Goal: Task Accomplishment & Management: Manage account settings

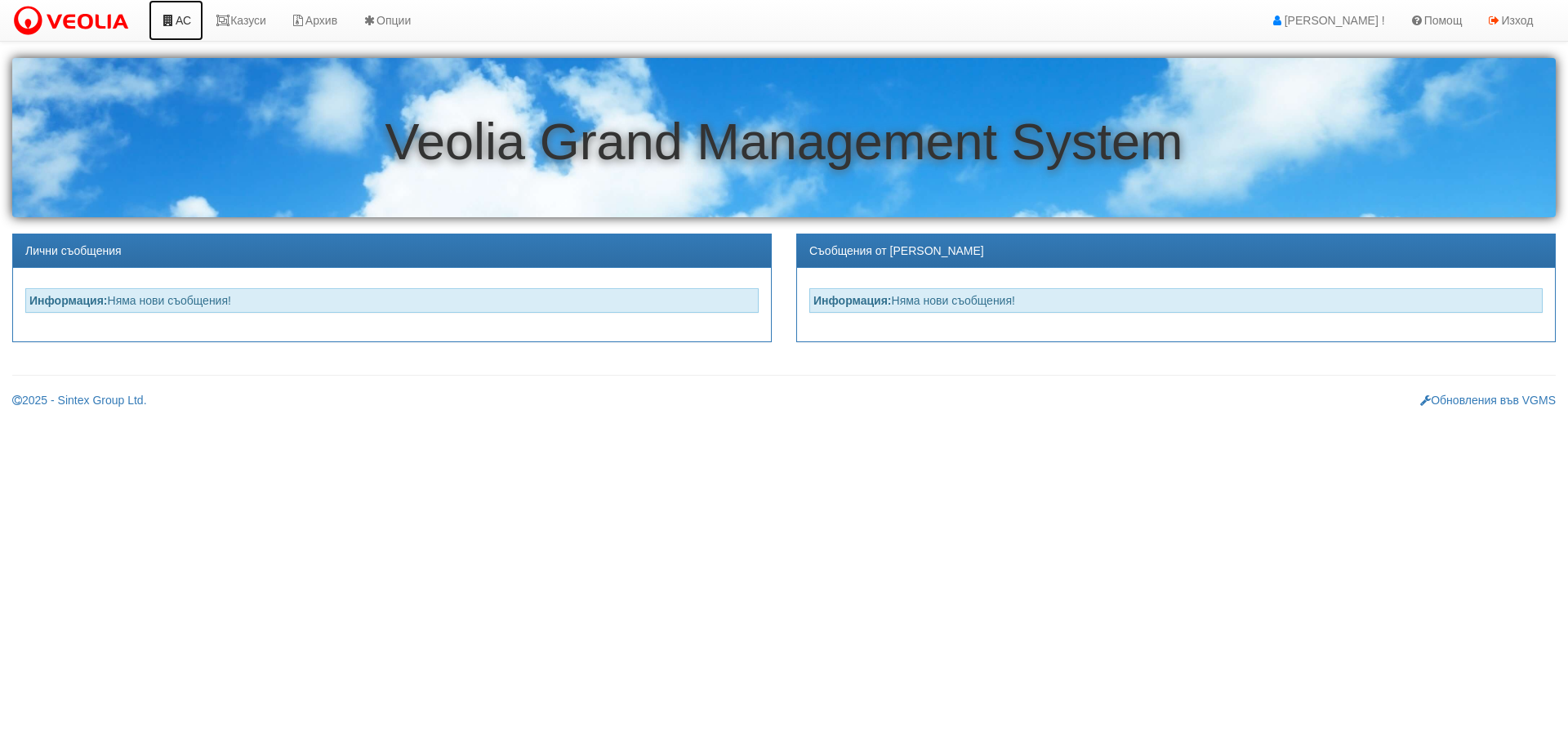
click at [183, 21] on link "АС" at bounding box center [176, 20] width 55 height 41
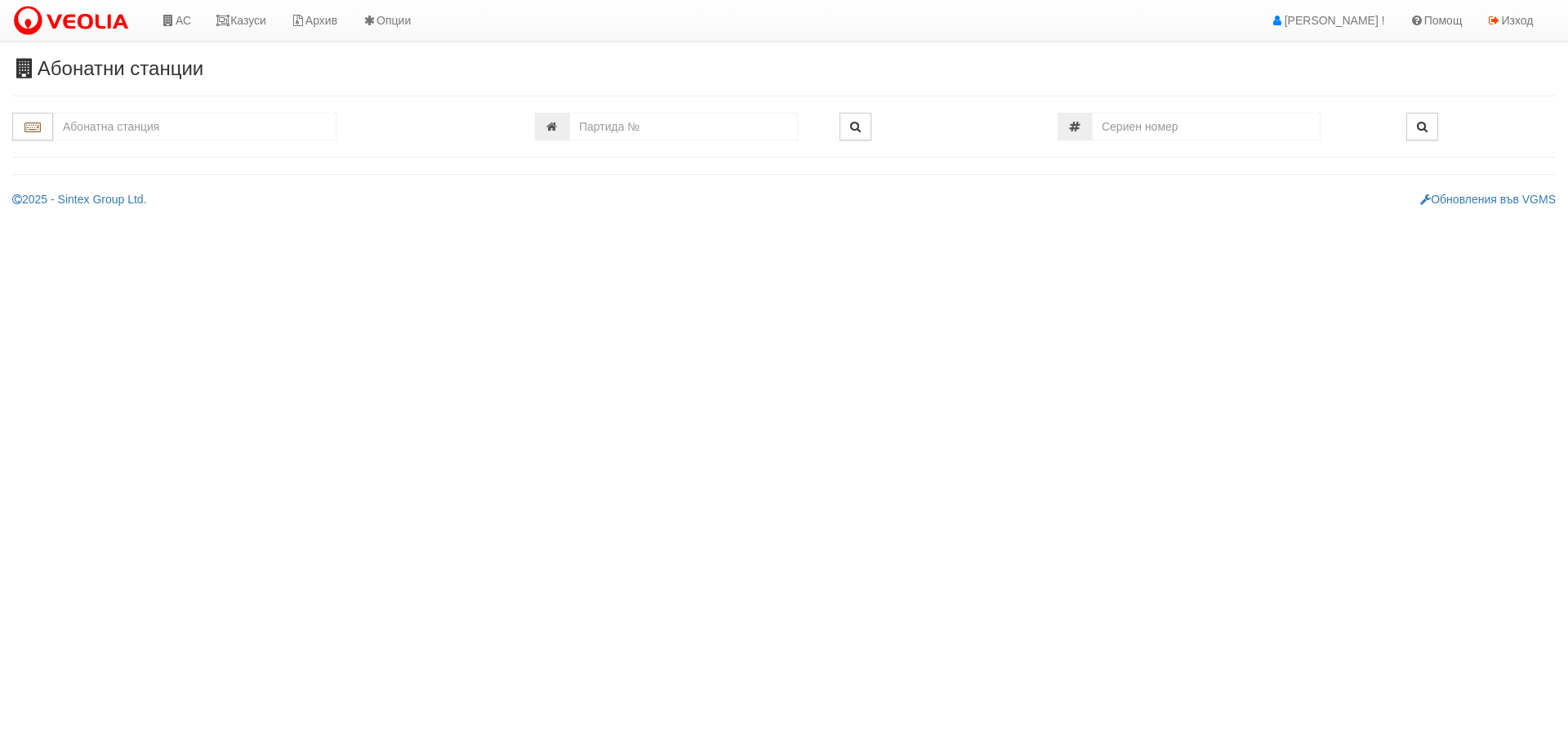
click at [193, 133] on input "text" at bounding box center [195, 126] width 284 height 27
click at [148, 151] on div "109/1,2 - Младост - "ВЕОЛИЯ"" at bounding box center [195, 152] width 278 height 19
type input "109/1,2 - Младост - "ВЕОЛИЯ""
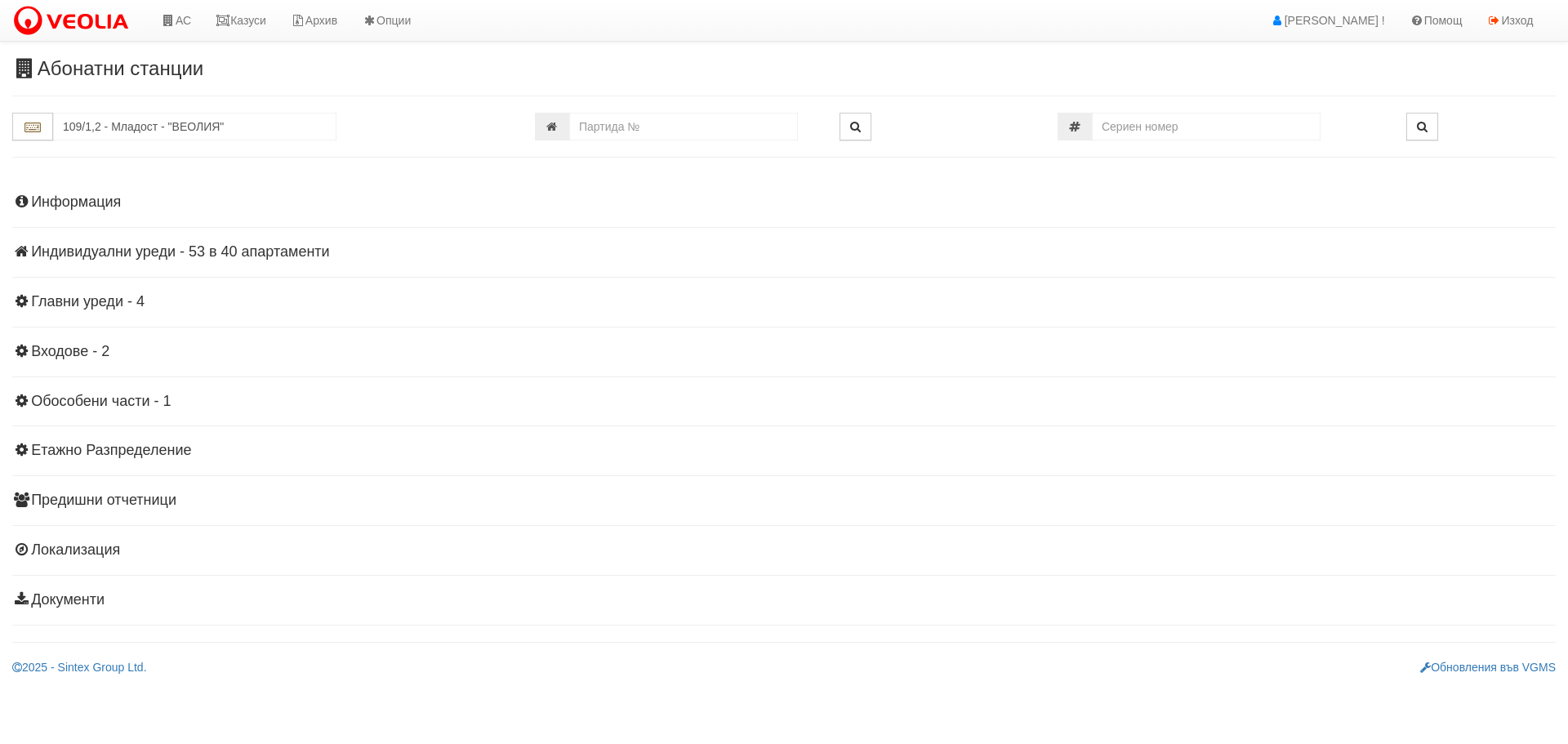
click at [127, 247] on h4 "Индивидуални уреди - 53 в 40 апартаменти" at bounding box center [784, 252] width 1544 height 16
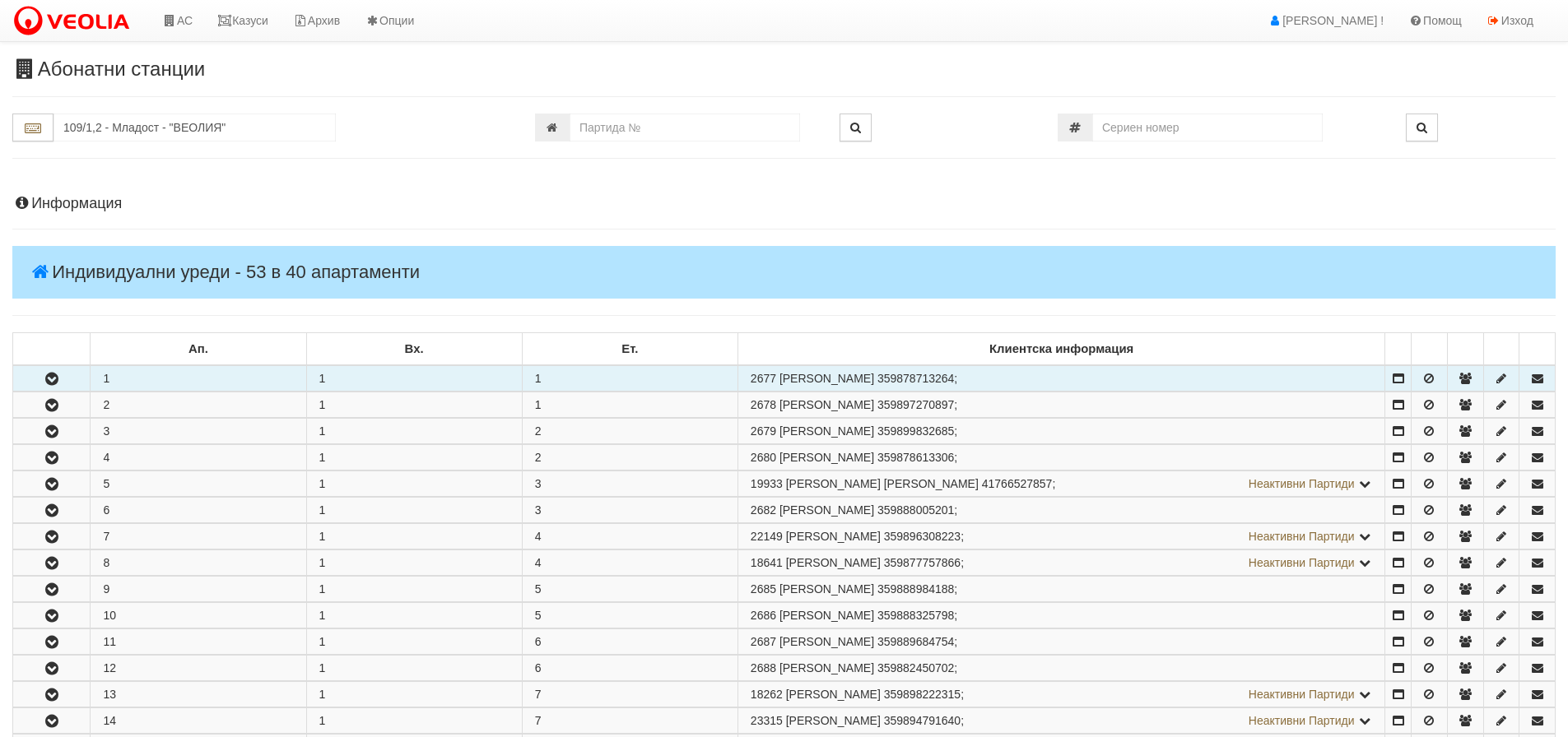
click at [55, 376] on icon "button" at bounding box center [52, 379] width 20 height 12
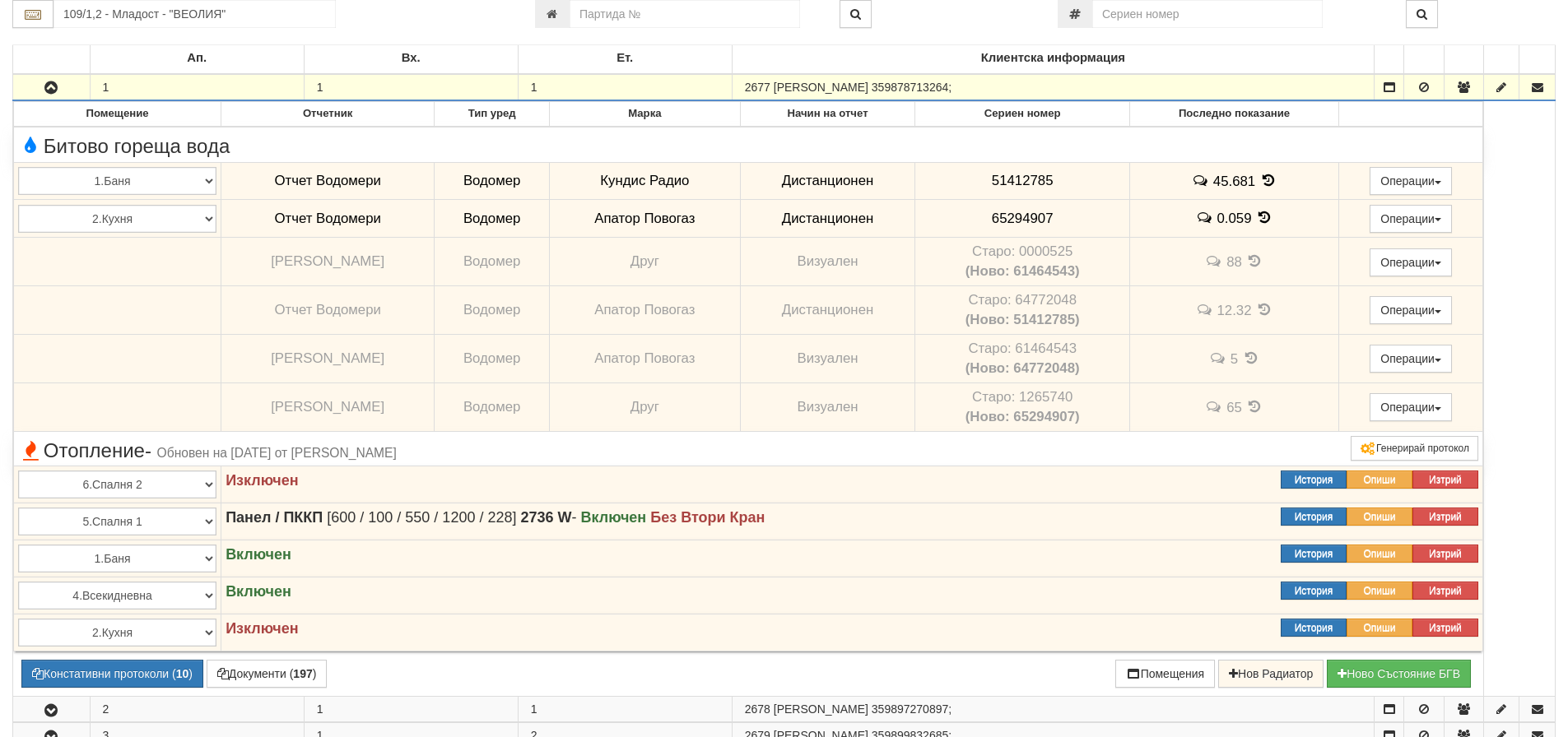
scroll to position [329, 0]
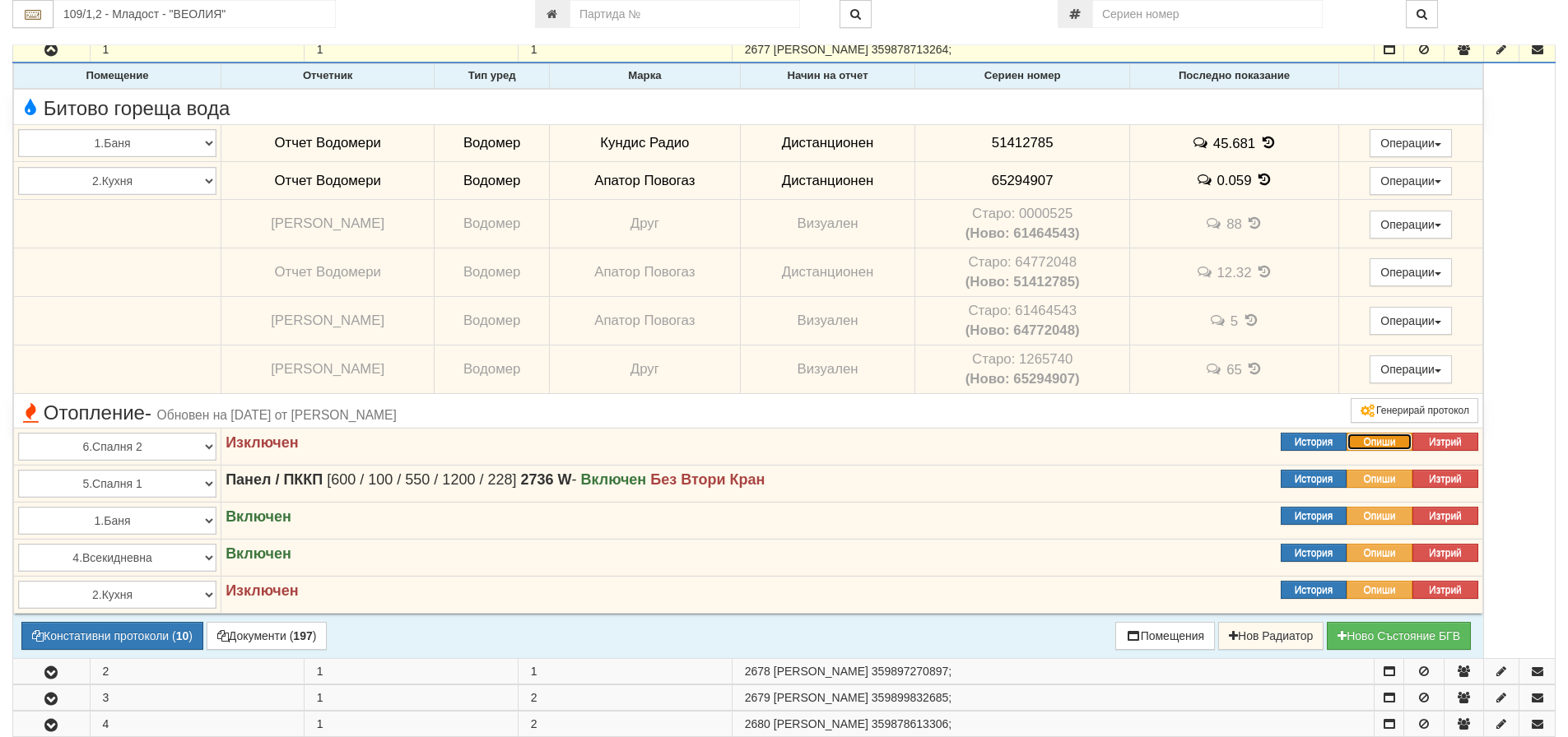
click at [1389, 445] on button "Опиши" at bounding box center [1379, 441] width 66 height 18
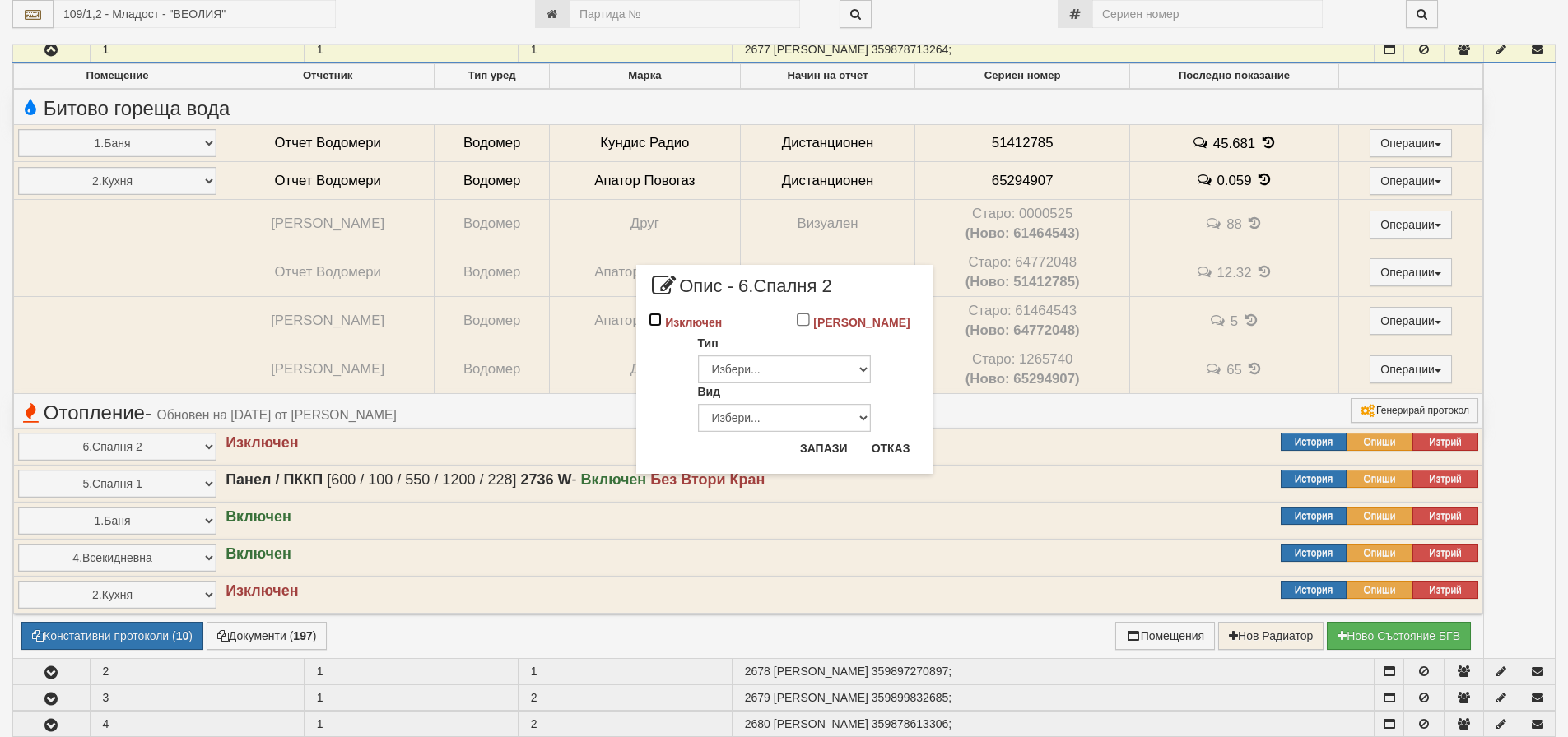
click at [655, 320] on input "Изключен" at bounding box center [656, 320] width 14 height 14
checkbox input "true"
click at [825, 452] on button "Запази" at bounding box center [824, 448] width 68 height 26
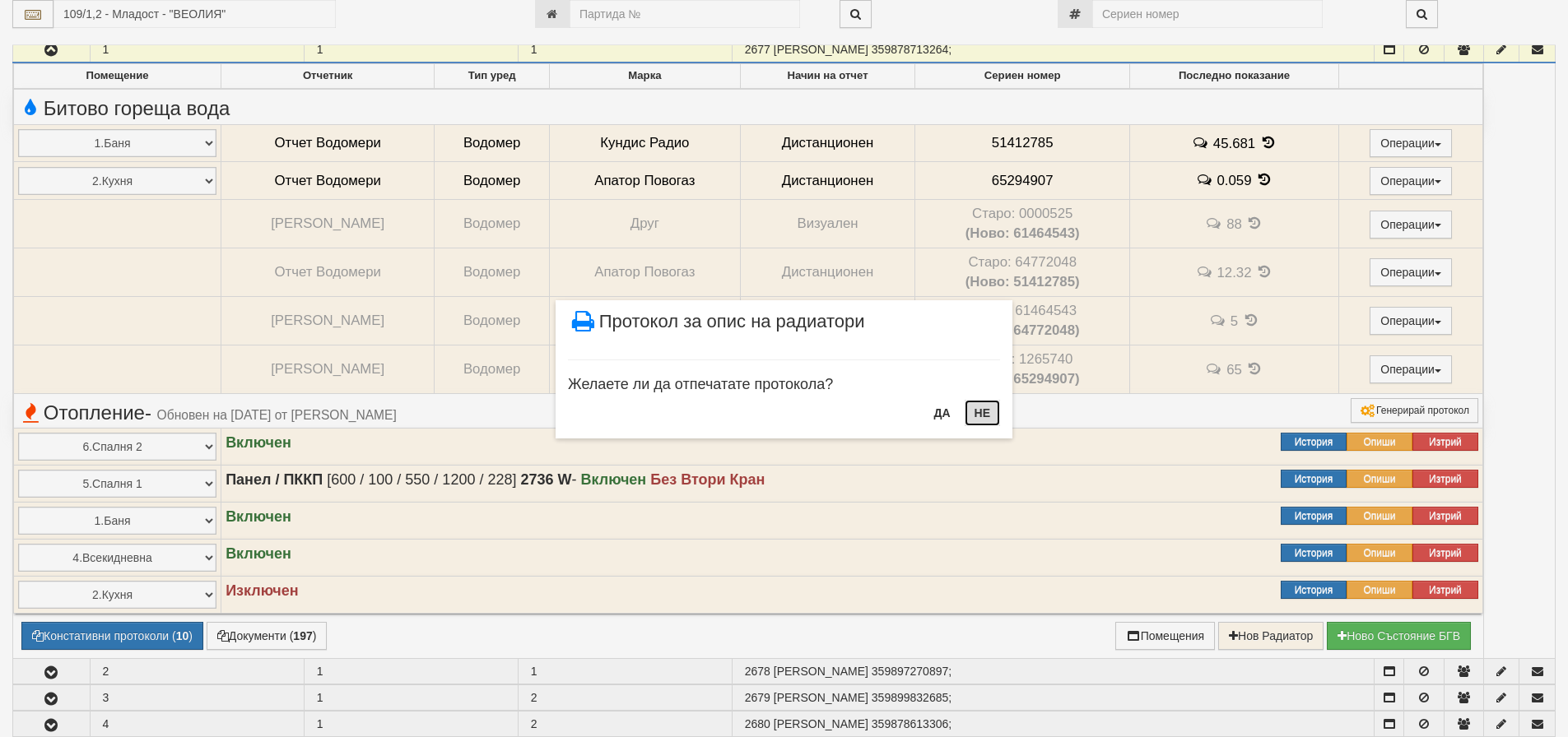
click at [988, 413] on button "НЕ" at bounding box center [982, 413] width 36 height 26
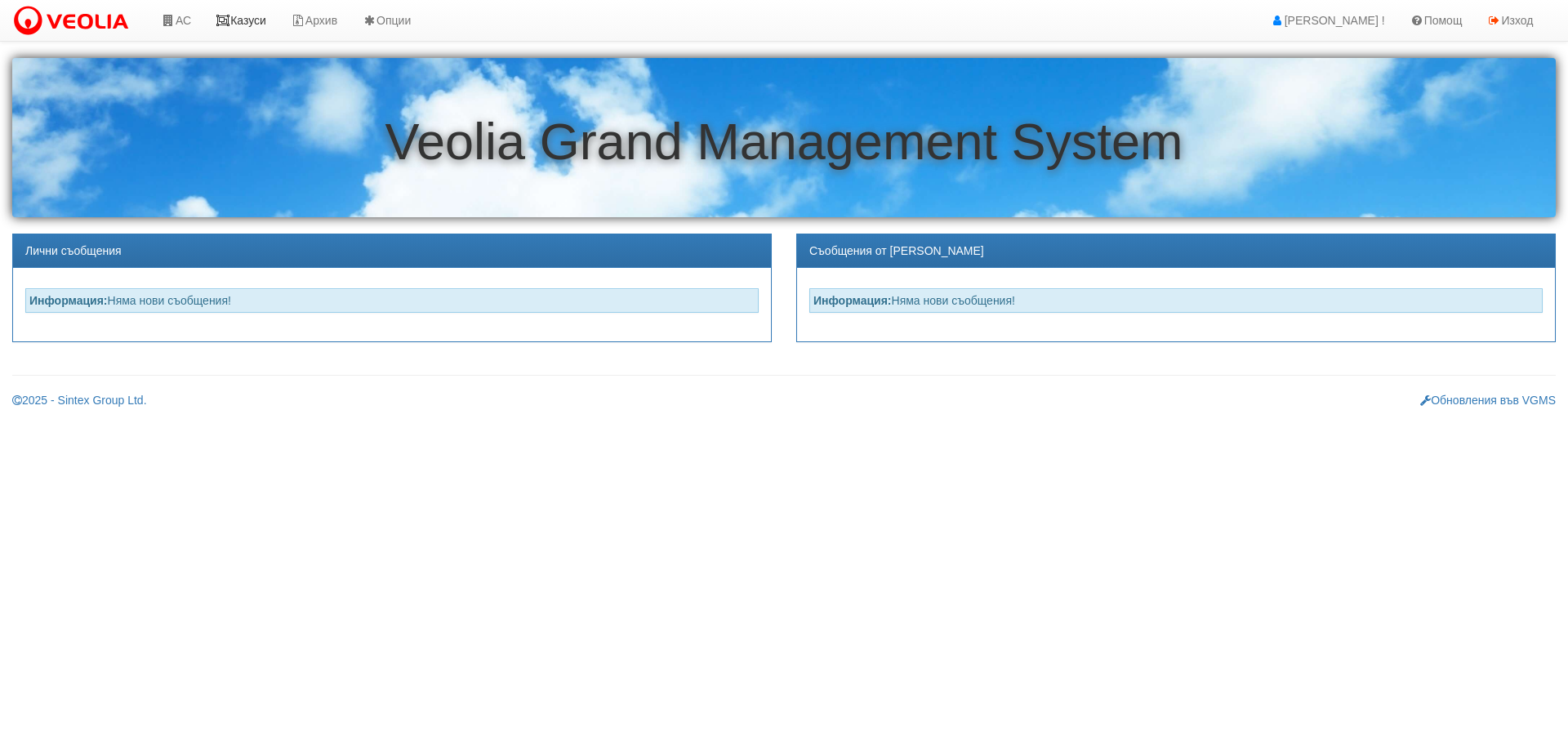
click at [243, 18] on link "Казуси" at bounding box center [240, 20] width 75 height 41
click at [247, 15] on link "Казуси" at bounding box center [240, 20] width 75 height 41
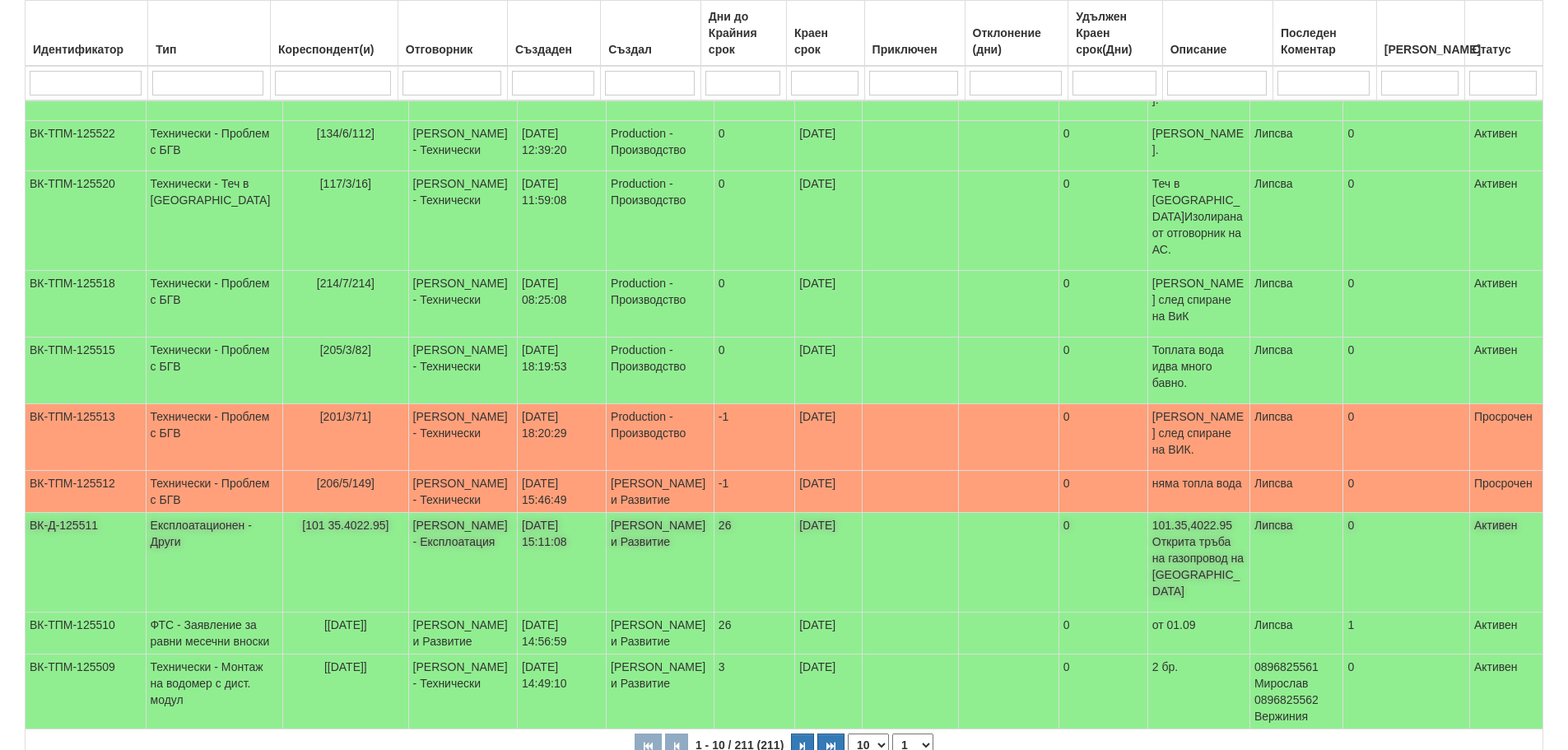
scroll to position [324, 0]
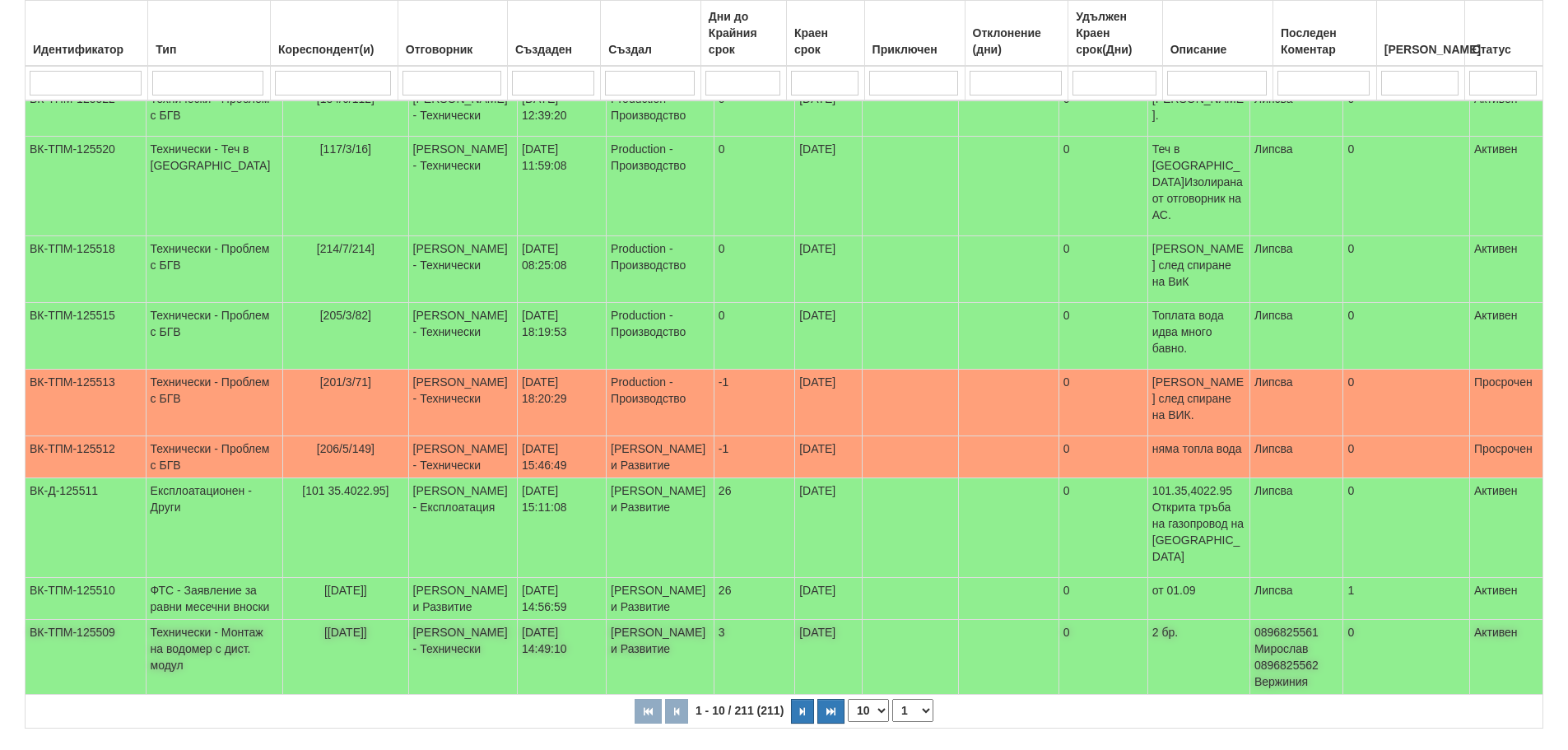
click at [174, 620] on td "Технически - Монтаж на водомер с дист. модул" at bounding box center [214, 658] width 138 height 75
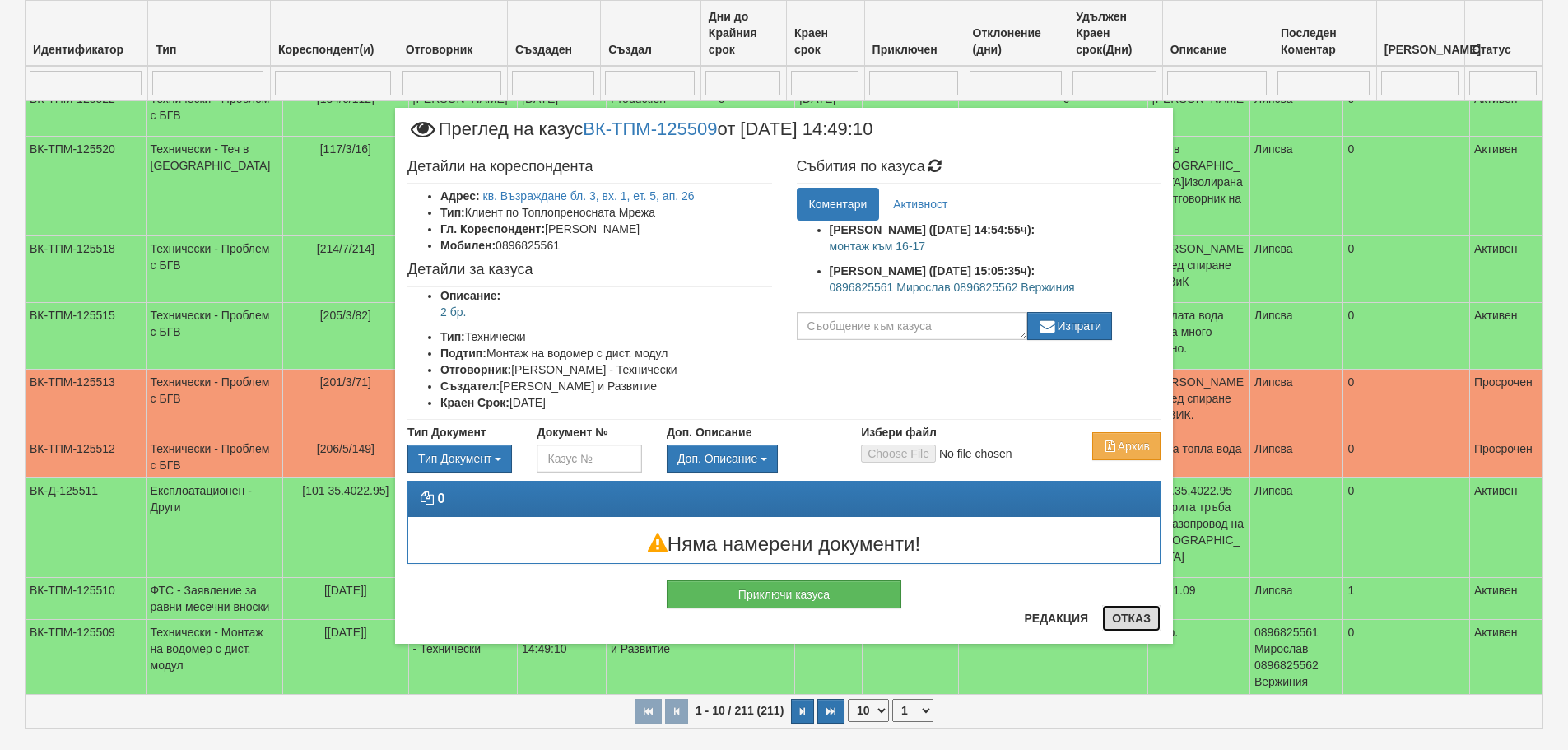
click at [1141, 617] on button "Отказ" at bounding box center [1130, 618] width 58 height 26
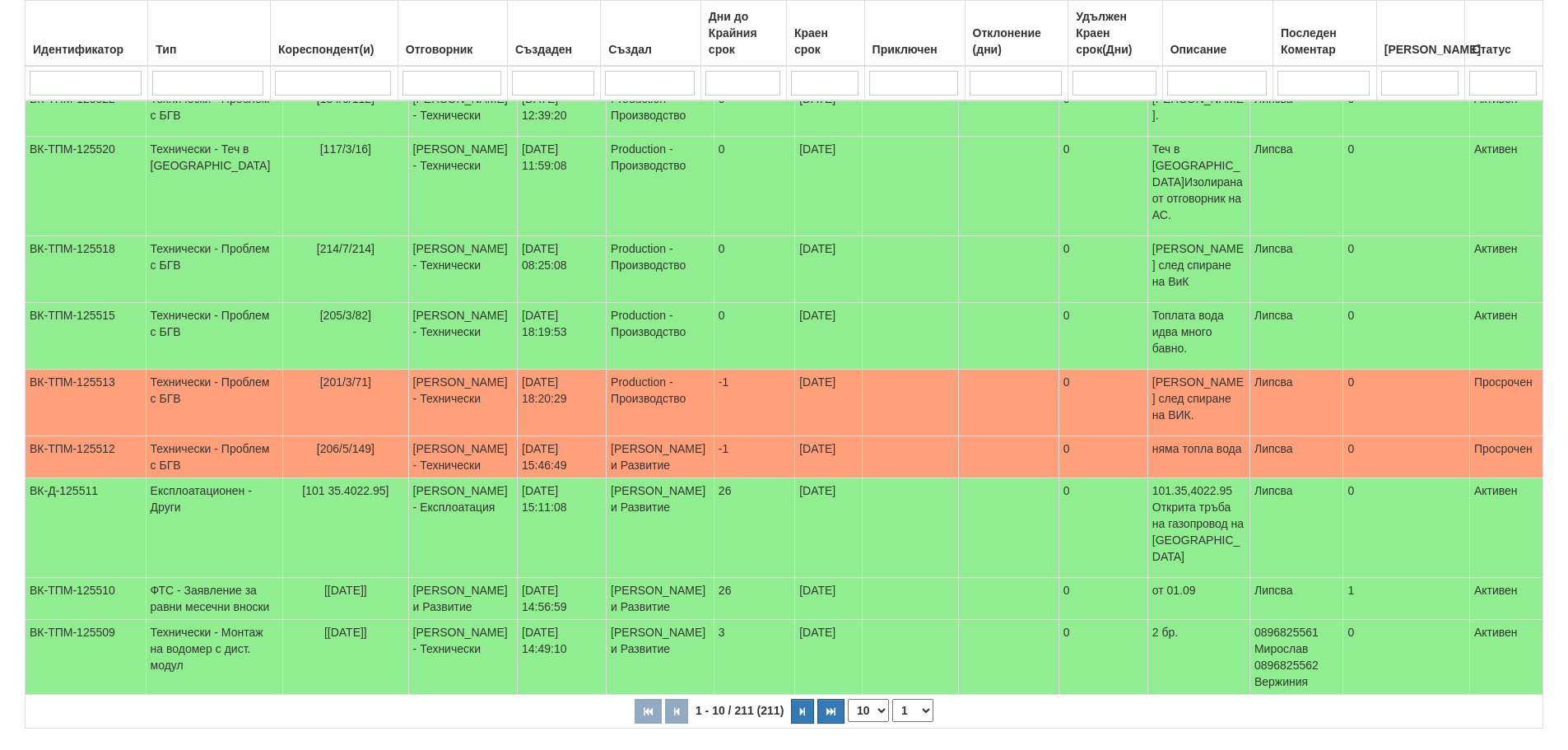
click at [919, 699] on select "1 2 3 4 5 6 10 15 20 22" at bounding box center [912, 711] width 41 height 23
click at [893, 722] on select "1 2 3 4 5 6 10 15 20 22" at bounding box center [912, 711] width 41 height 23
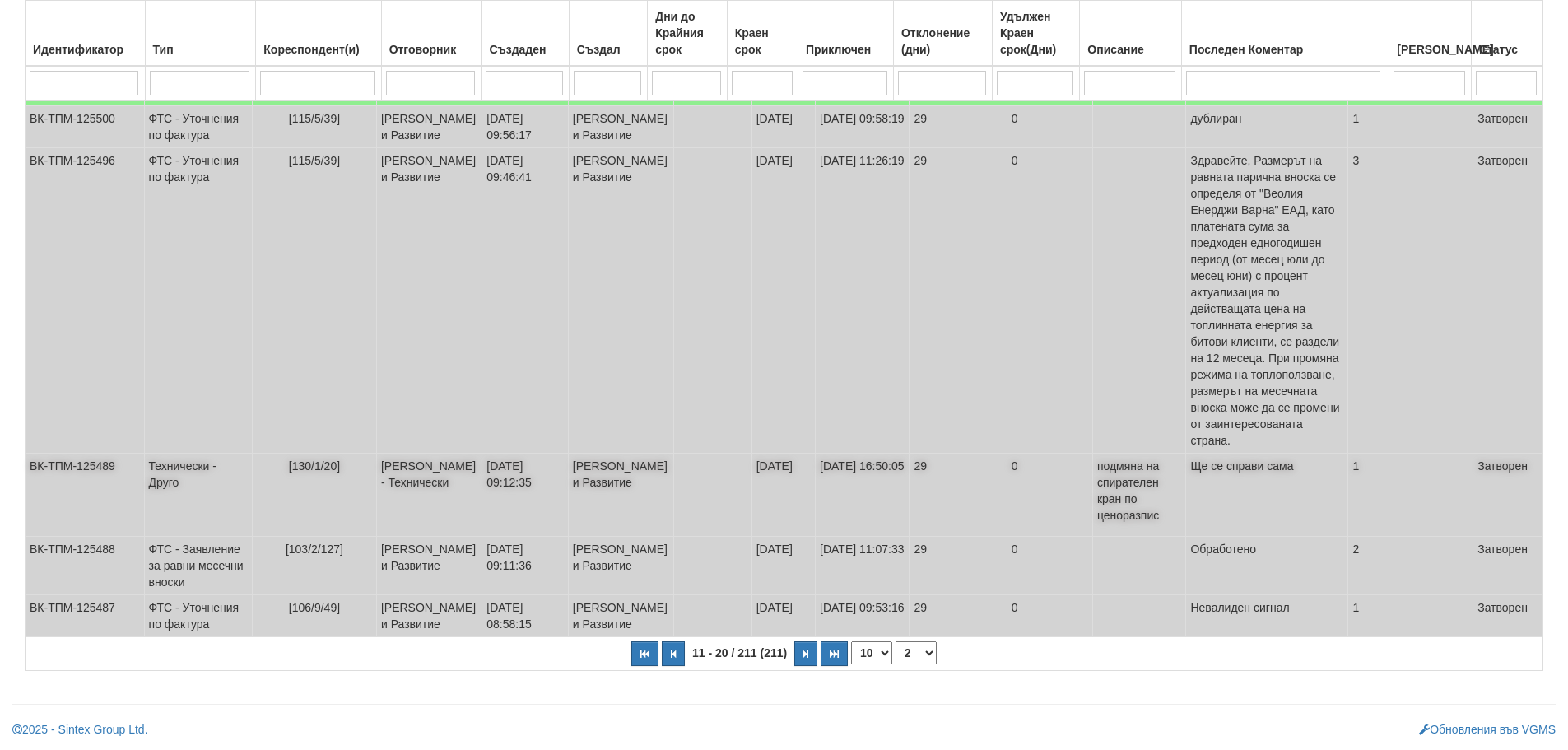
scroll to position [670, 0]
click at [911, 654] on select "1 2 3 4 5 6 7 10 15 20 22" at bounding box center [916, 653] width 41 height 23
click at [895, 641] on select "1 2 3 4 5 6 7 10 15 20 22" at bounding box center [916, 653] width 41 height 23
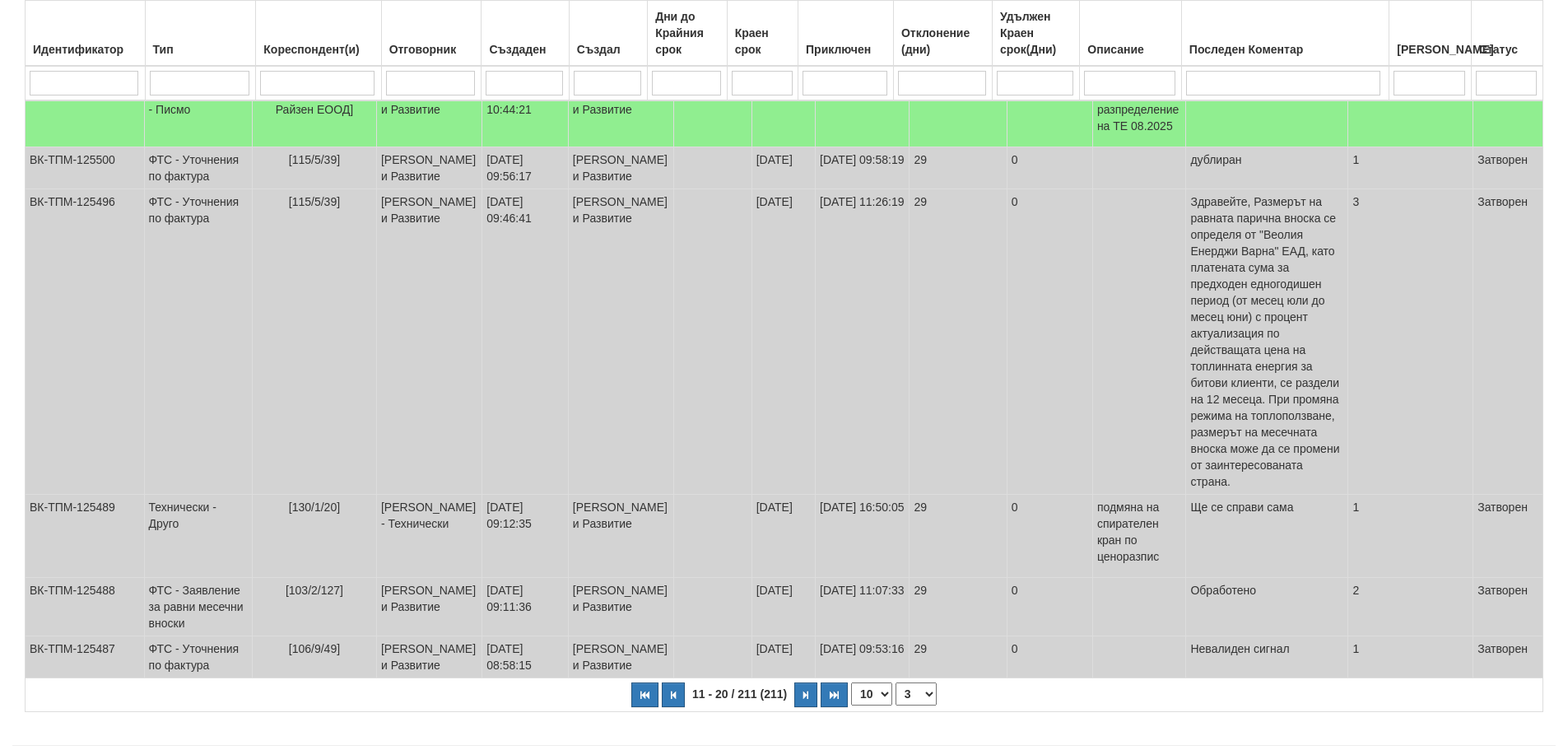
select select "3"
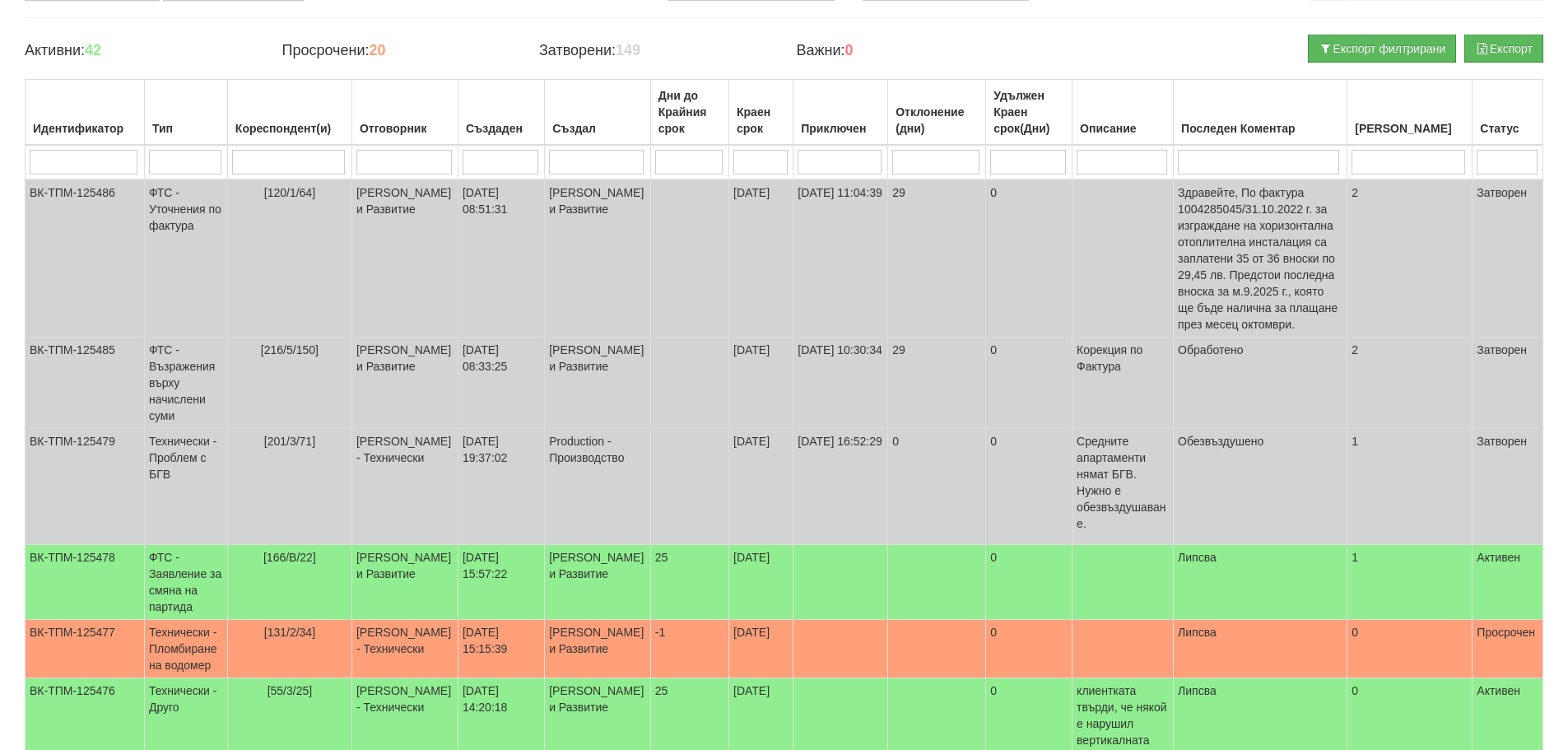
scroll to position [126, 0]
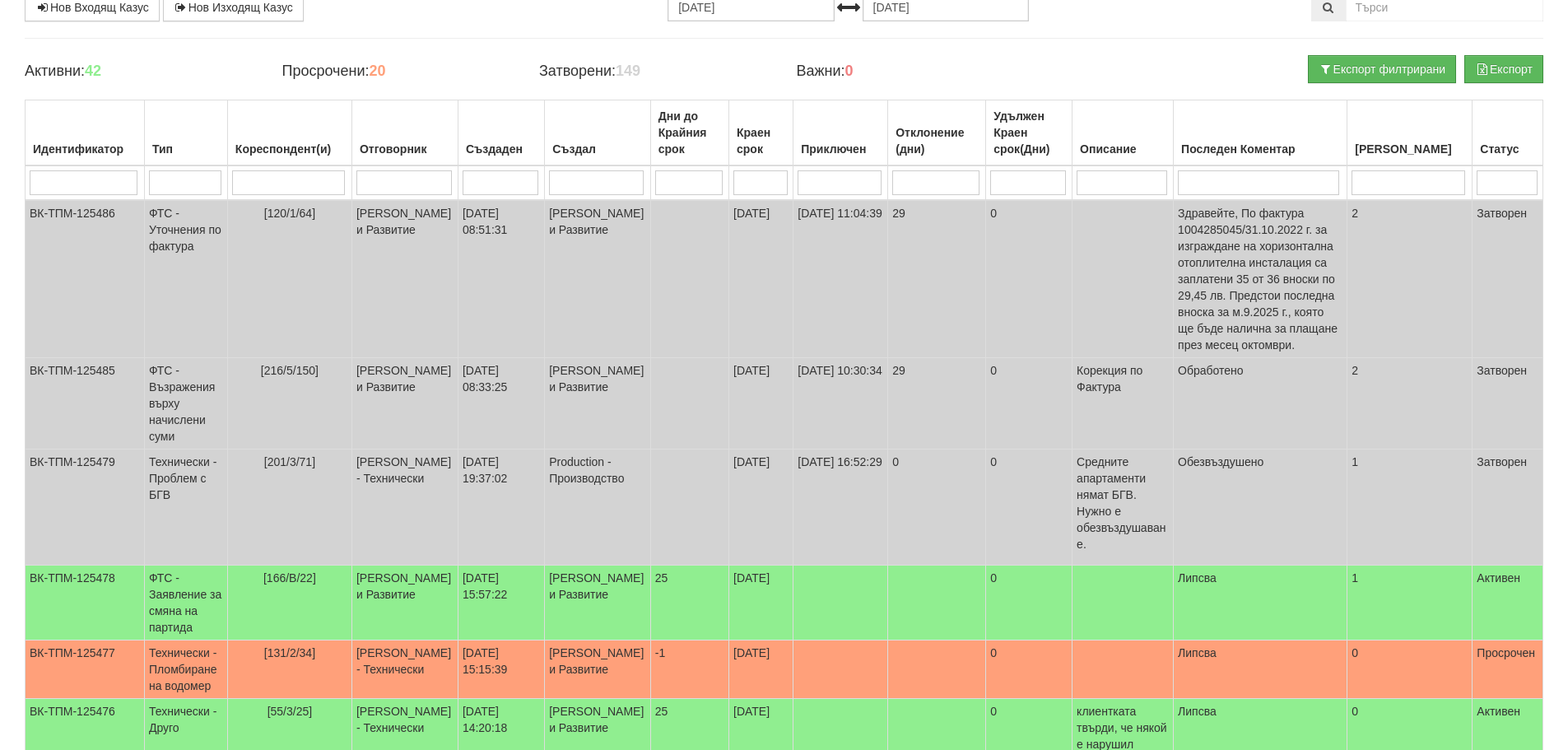
click at [288, 182] on input "search" at bounding box center [289, 183] width 113 height 25
type input "13"
select select "1"
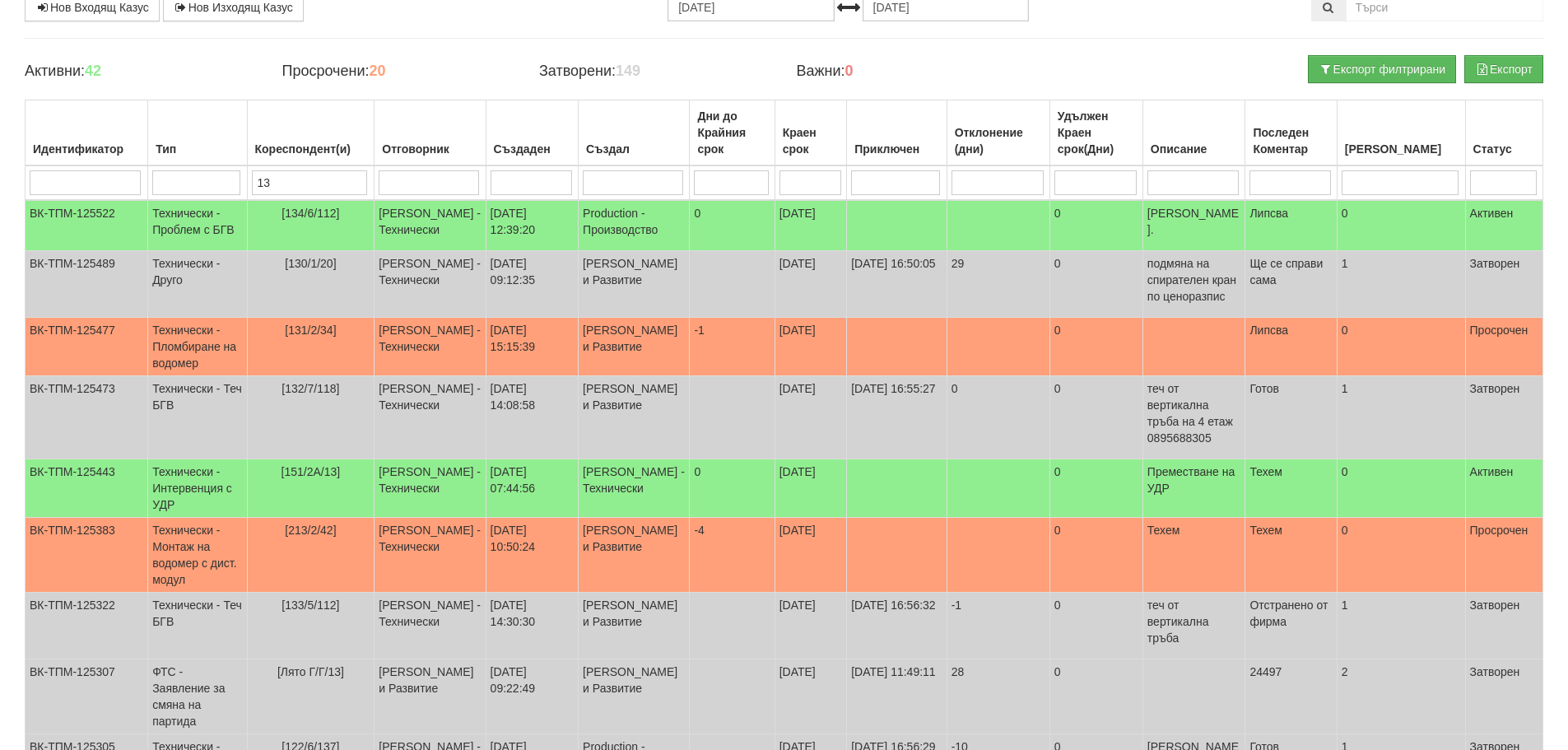
type input "130"
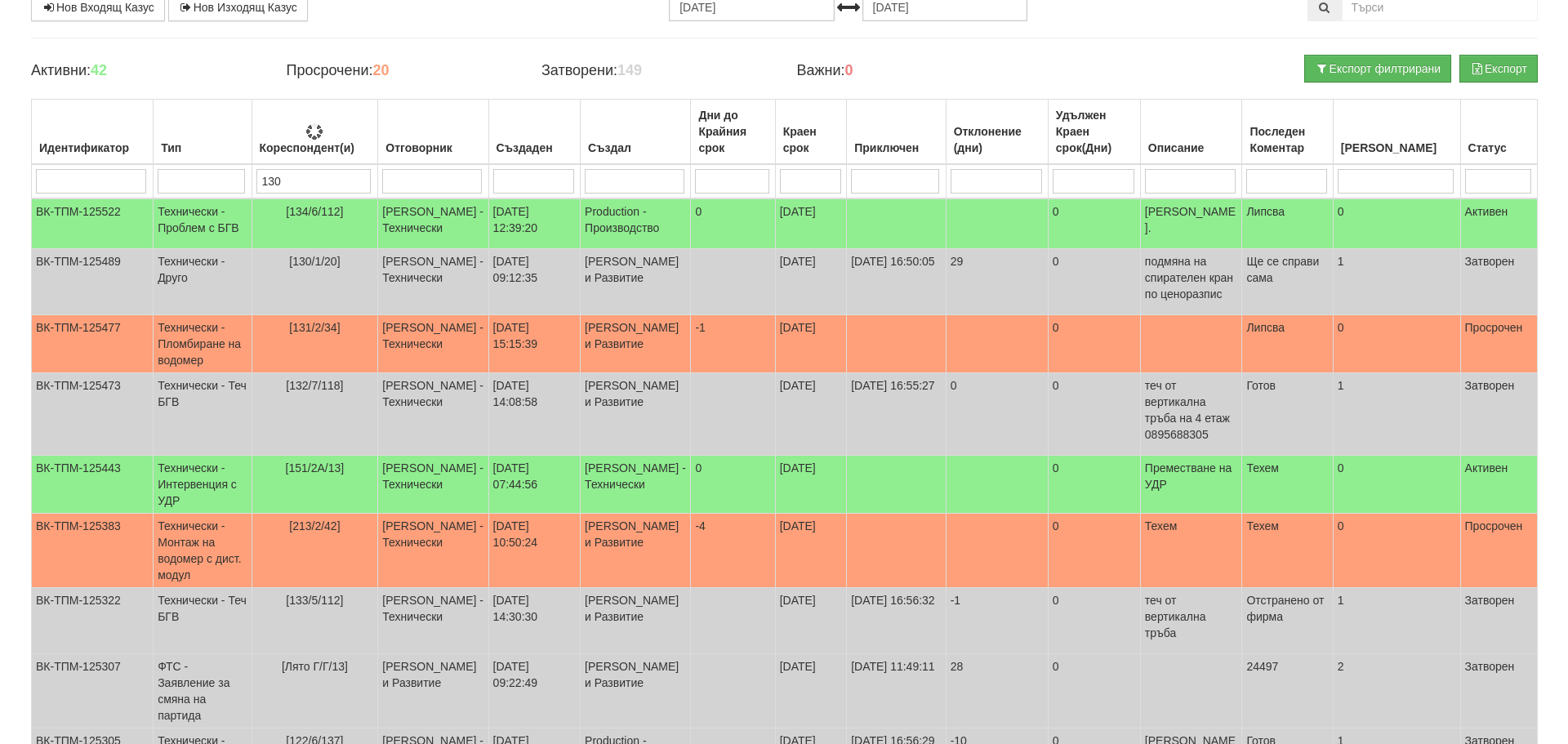
scroll to position [0, 0]
